Goal: Information Seeking & Learning: Find specific fact

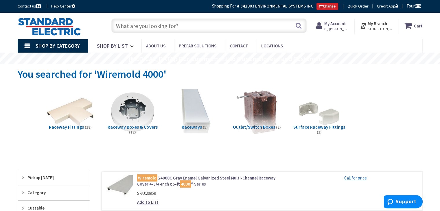
click at [177, 20] on input "text" at bounding box center [208, 26] width 195 height 14
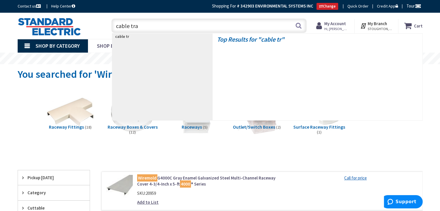
type input "cable tray"
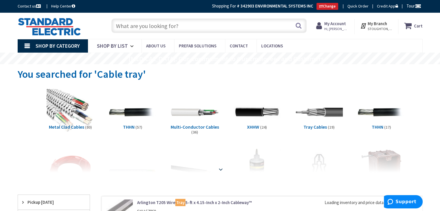
click at [219, 171] on div at bounding box center [220, 157] width 376 height 32
click at [223, 171] on strong at bounding box center [220, 168] width 7 height 6
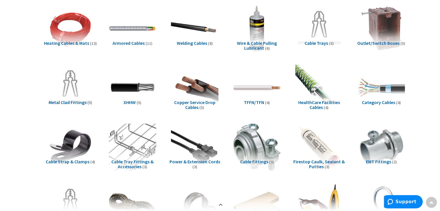
scroll to position [145, 0]
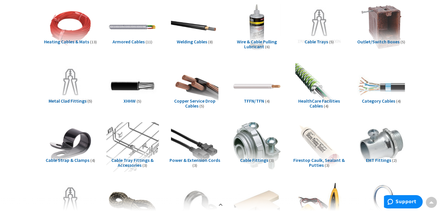
click at [136, 153] on img at bounding box center [132, 146] width 52 height 52
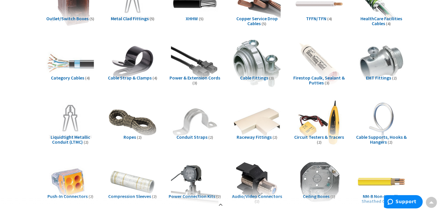
scroll to position [0, 0]
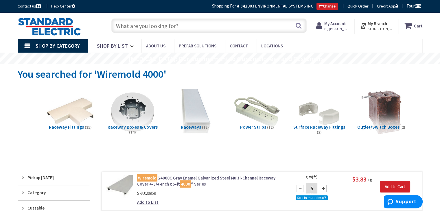
click at [208, 30] on input "text" at bounding box center [208, 26] width 195 height 14
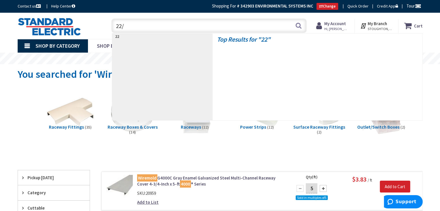
type input "22/6"
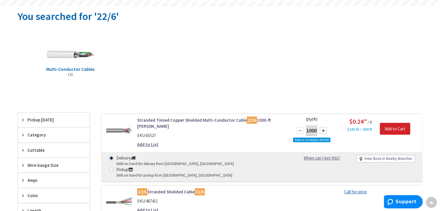
scroll to position [58, 0]
